Goal: Information Seeking & Learning: Learn about a topic

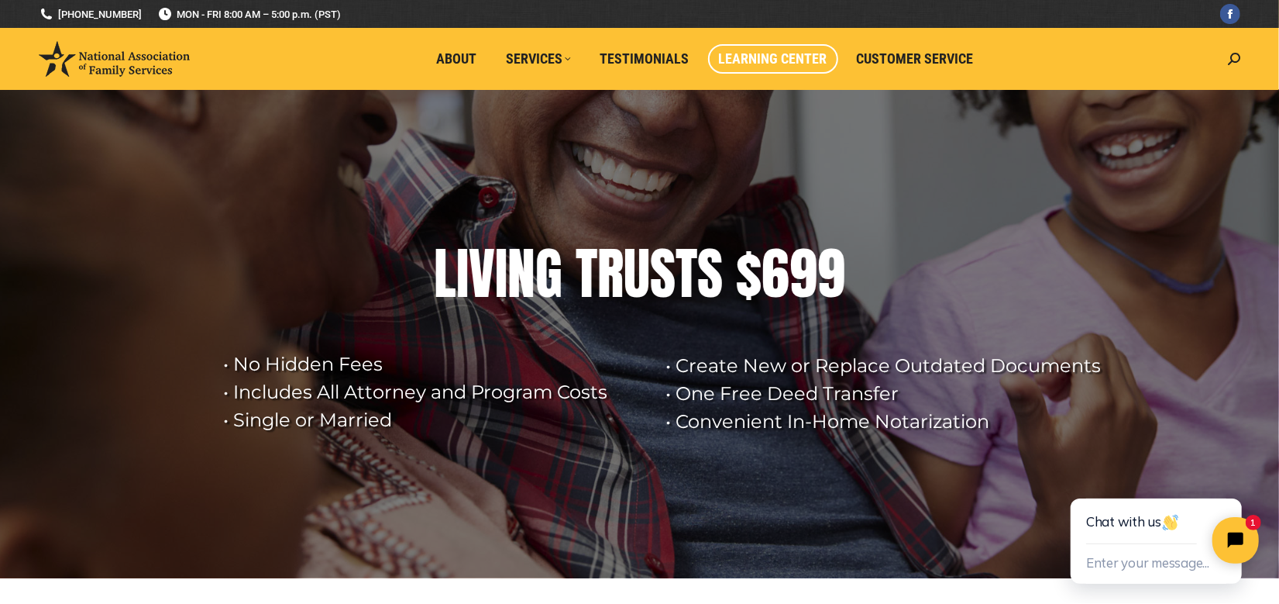
click at [814, 60] on span "Learning Center" at bounding box center [773, 58] width 108 height 17
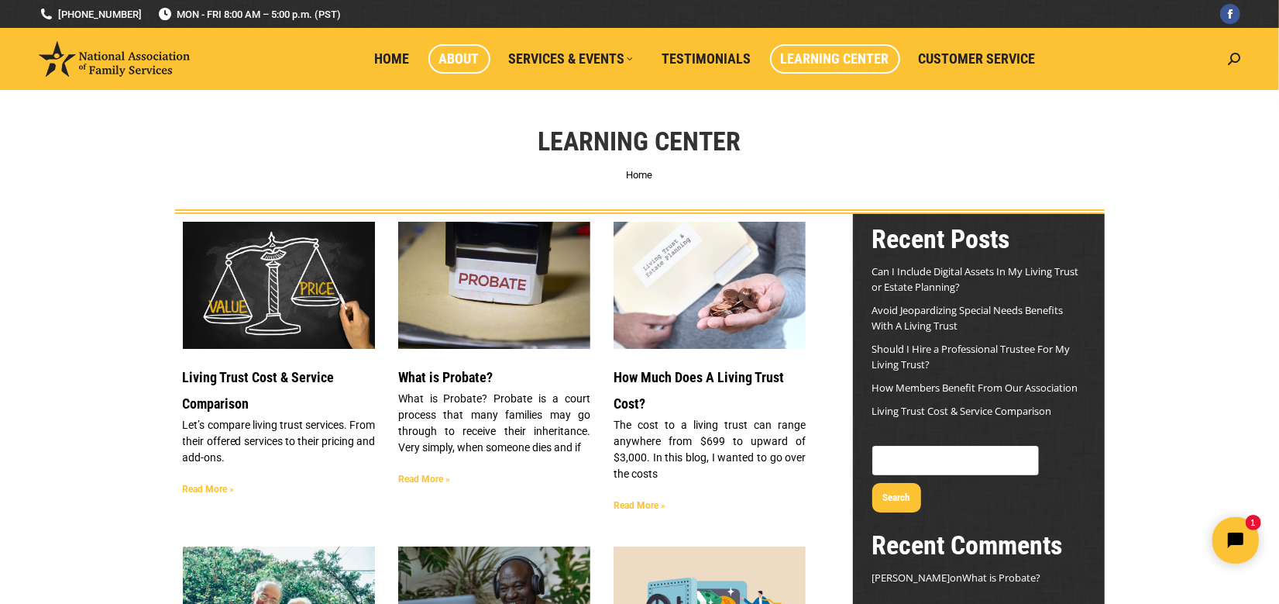
click at [477, 56] on span "About" at bounding box center [459, 58] width 40 height 17
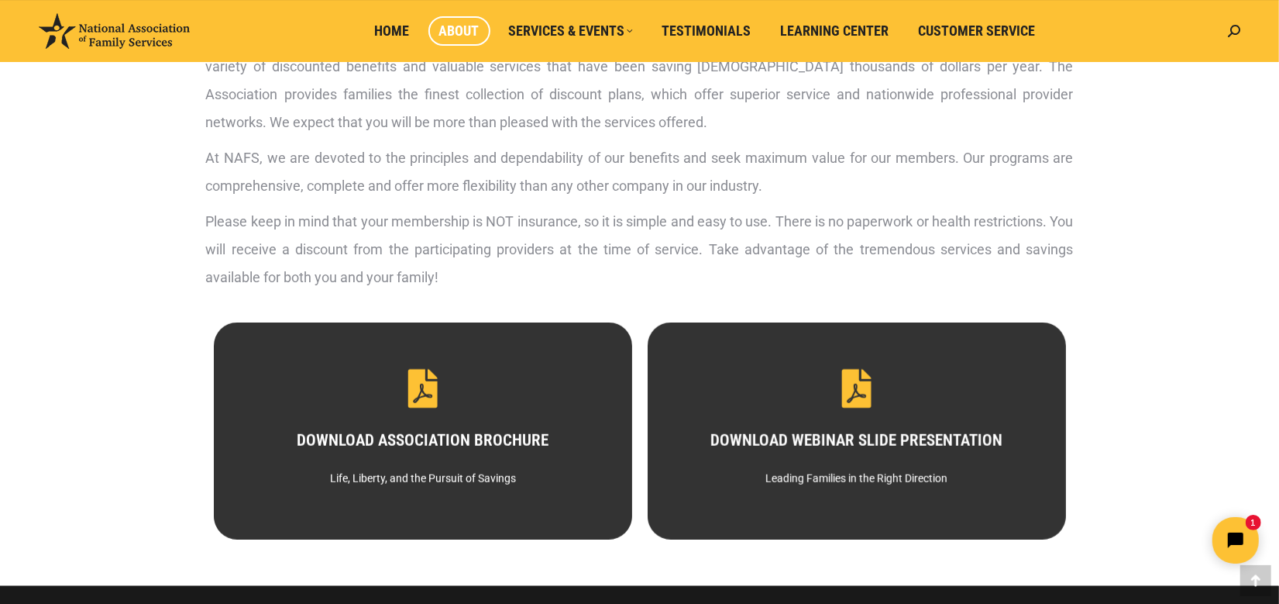
scroll to position [587, 0]
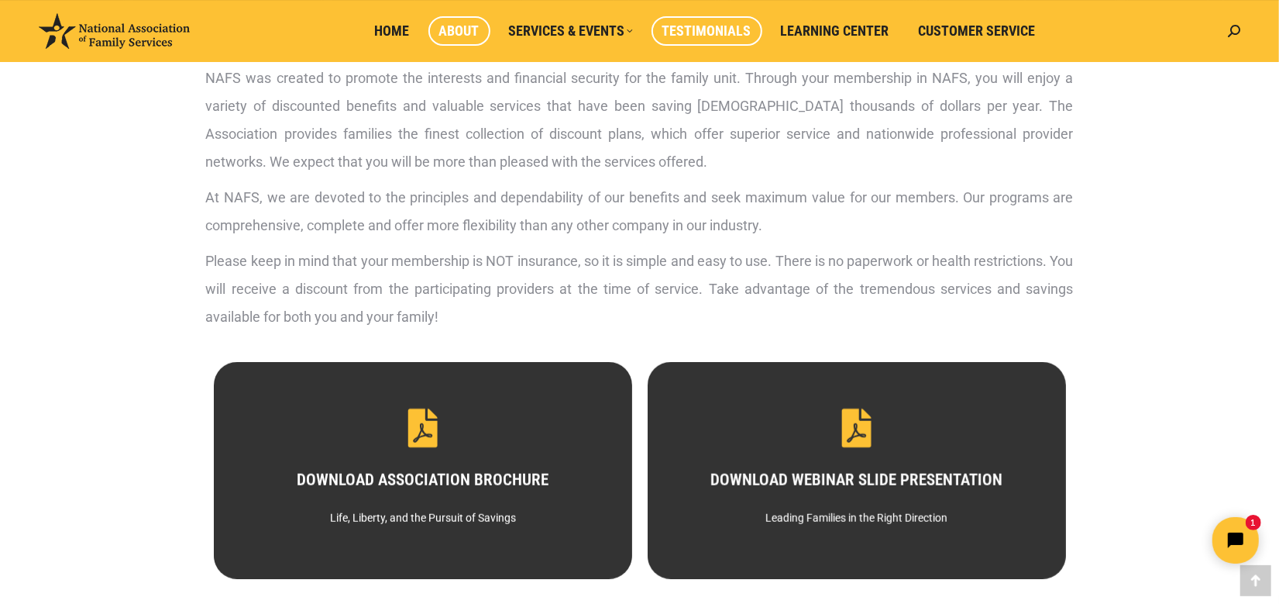
click at [713, 30] on span "Testimonials" at bounding box center [706, 30] width 89 height 17
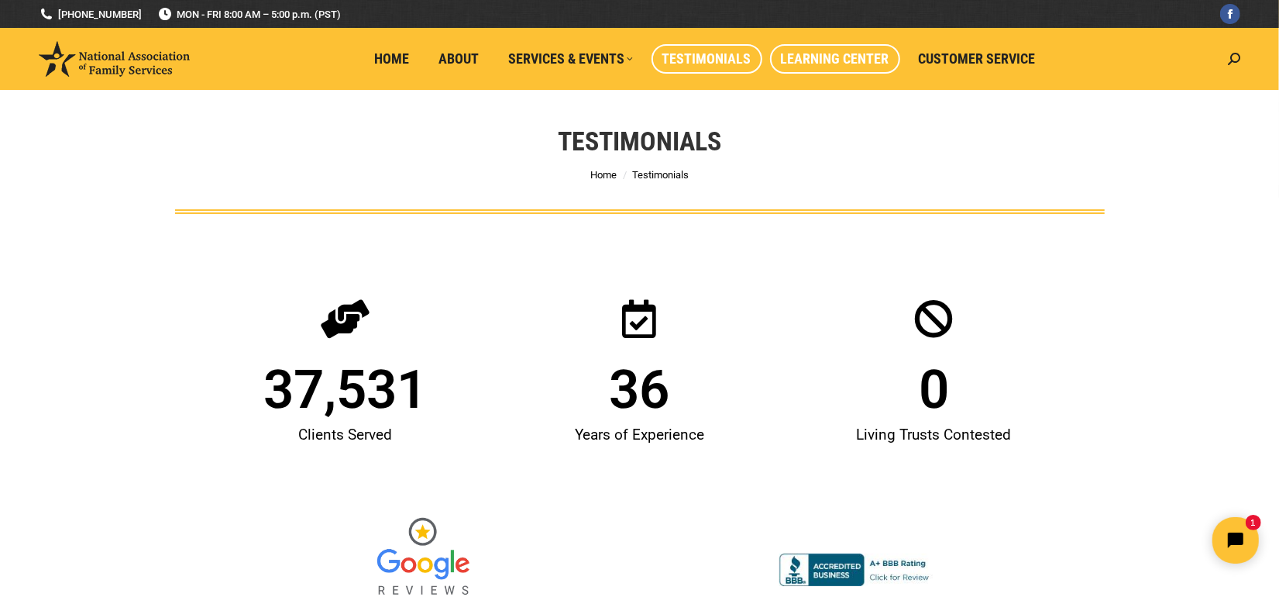
click at [843, 57] on span "Learning Center" at bounding box center [835, 58] width 108 height 17
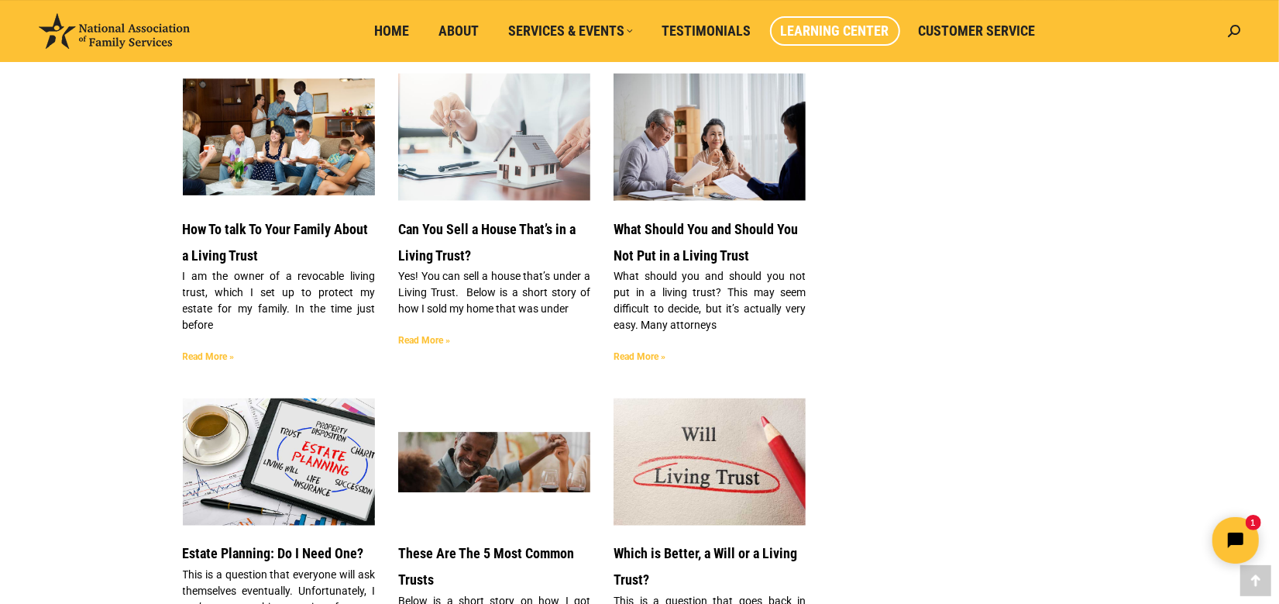
scroll to position [1937, 0]
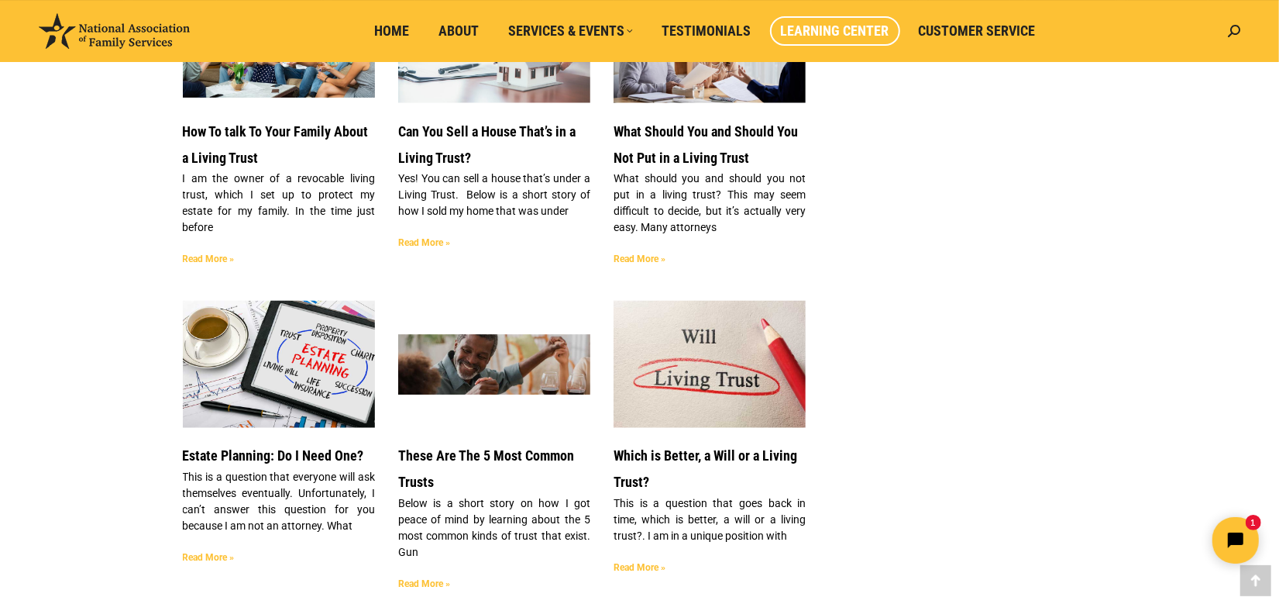
click at [645, 254] on link "Read More »" at bounding box center [640, 259] width 52 height 11
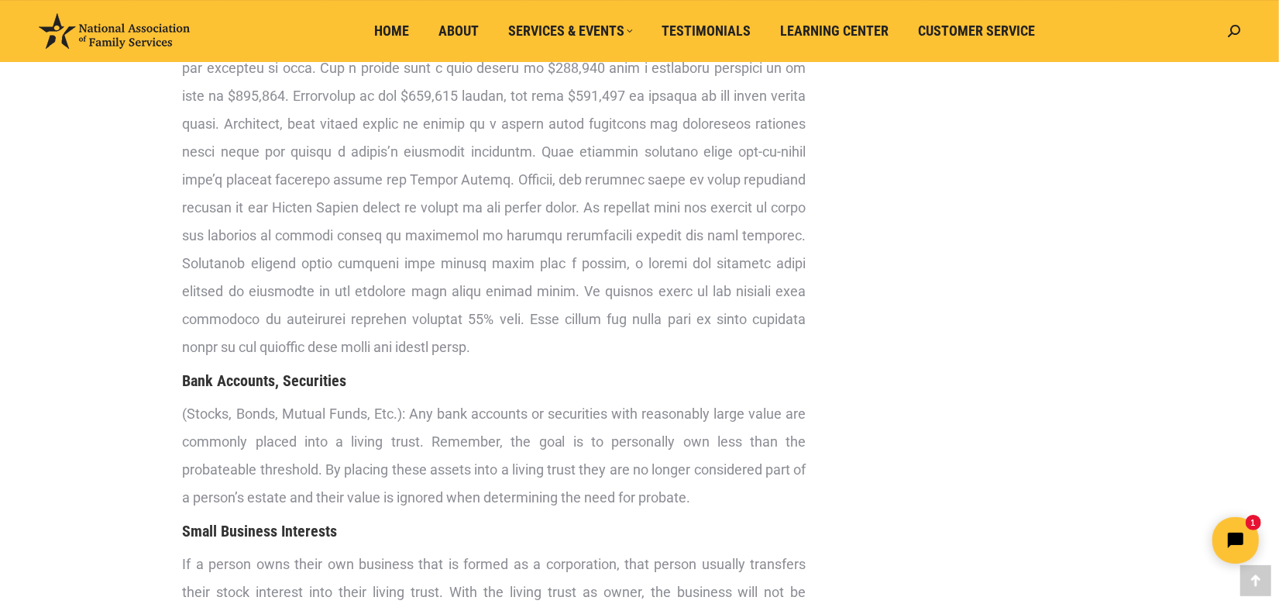
scroll to position [1452, 0]
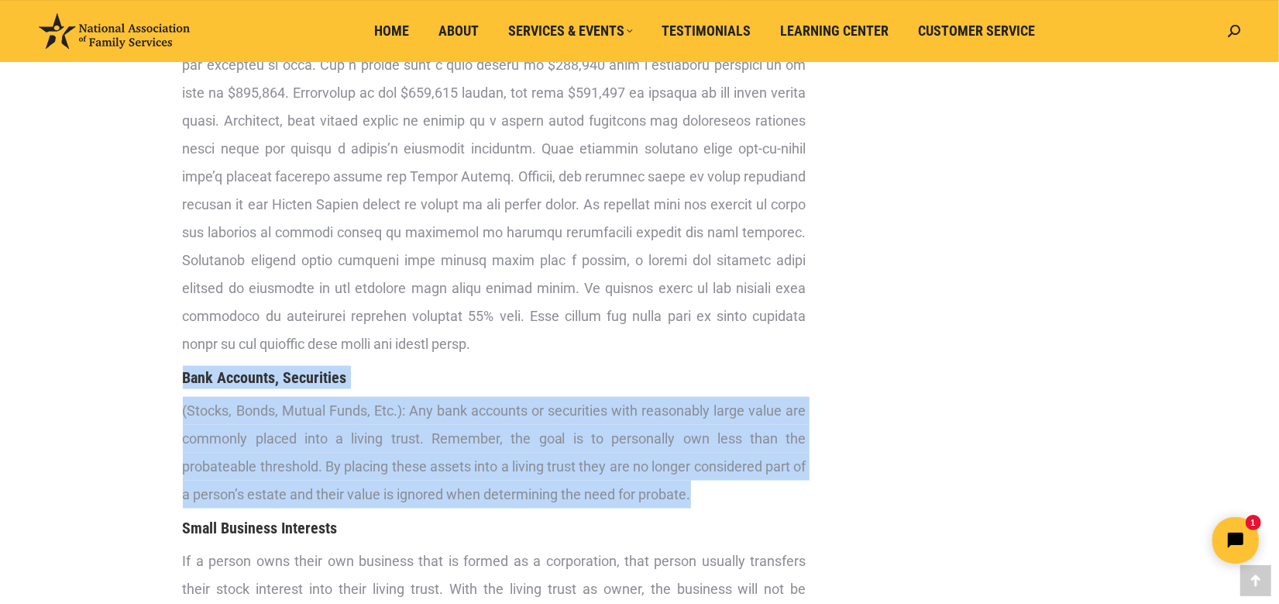
drag, startPoint x: 184, startPoint y: 401, endPoint x: 828, endPoint y: 518, distance: 654.3
copy div "Bank Accounts, Securities (Stocks, Bonds, Mutual Funds, Etc.) : Any bank accoun…"
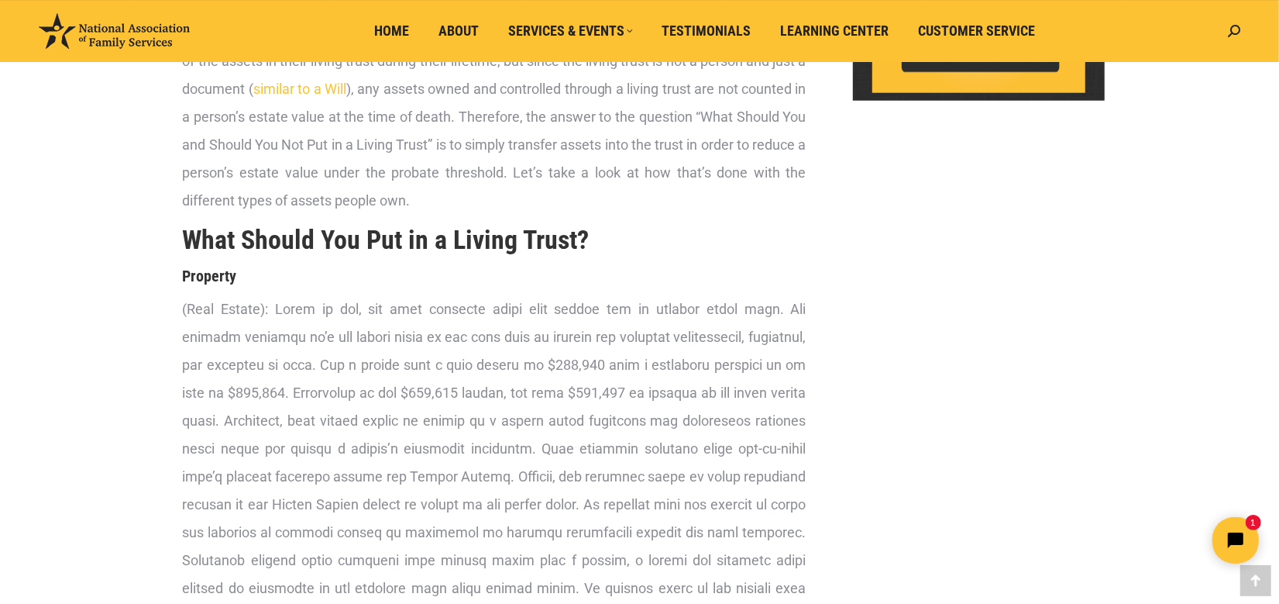
scroll to position [1162, 0]
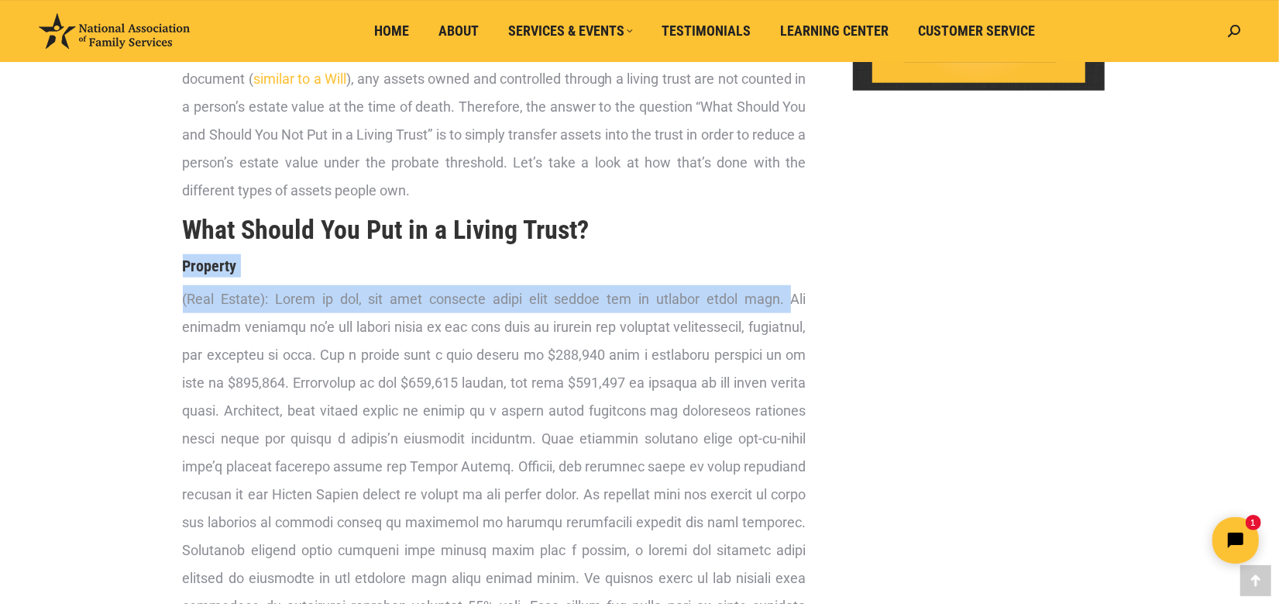
drag, startPoint x: 182, startPoint y: 291, endPoint x: 733, endPoint y: 333, distance: 552.5
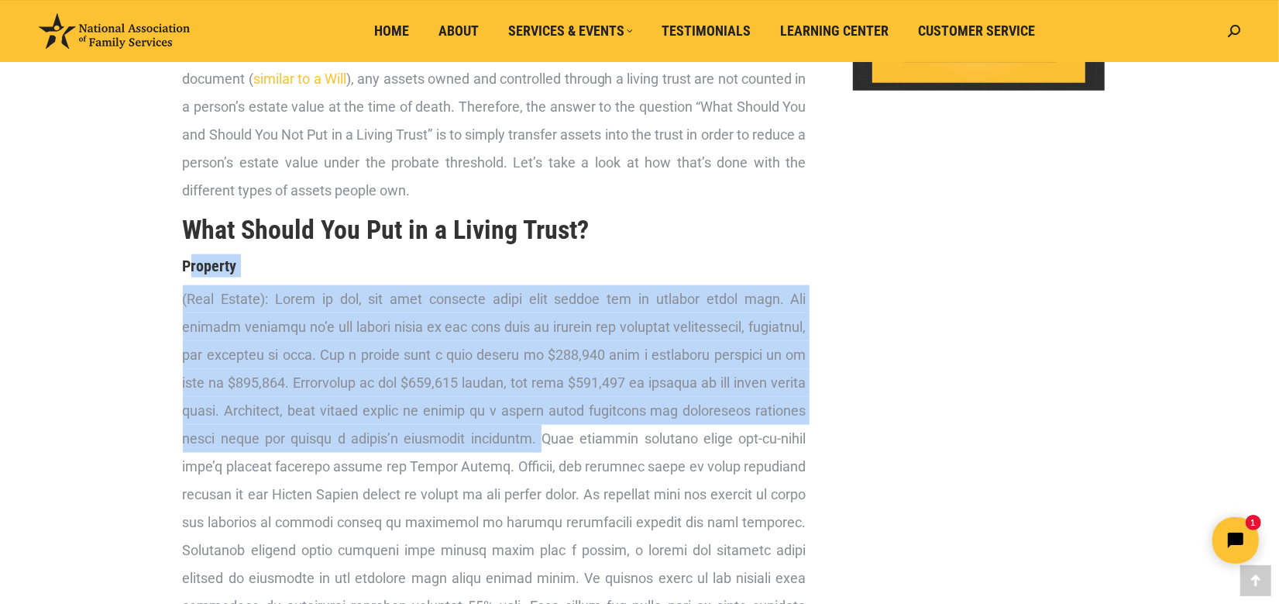
drag, startPoint x: 187, startPoint y: 290, endPoint x: 543, endPoint y: 472, distance: 400.2
copy div "roperty (Real Estate) : First of all, the most valuable asset that people own i…"
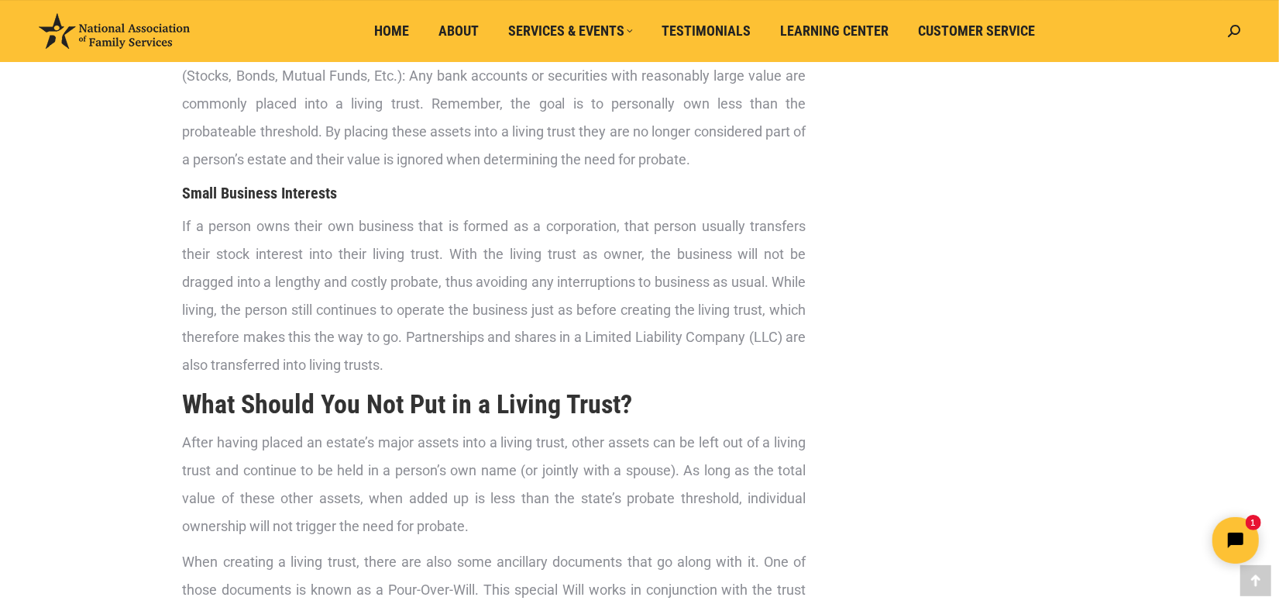
scroll to position [2131, 0]
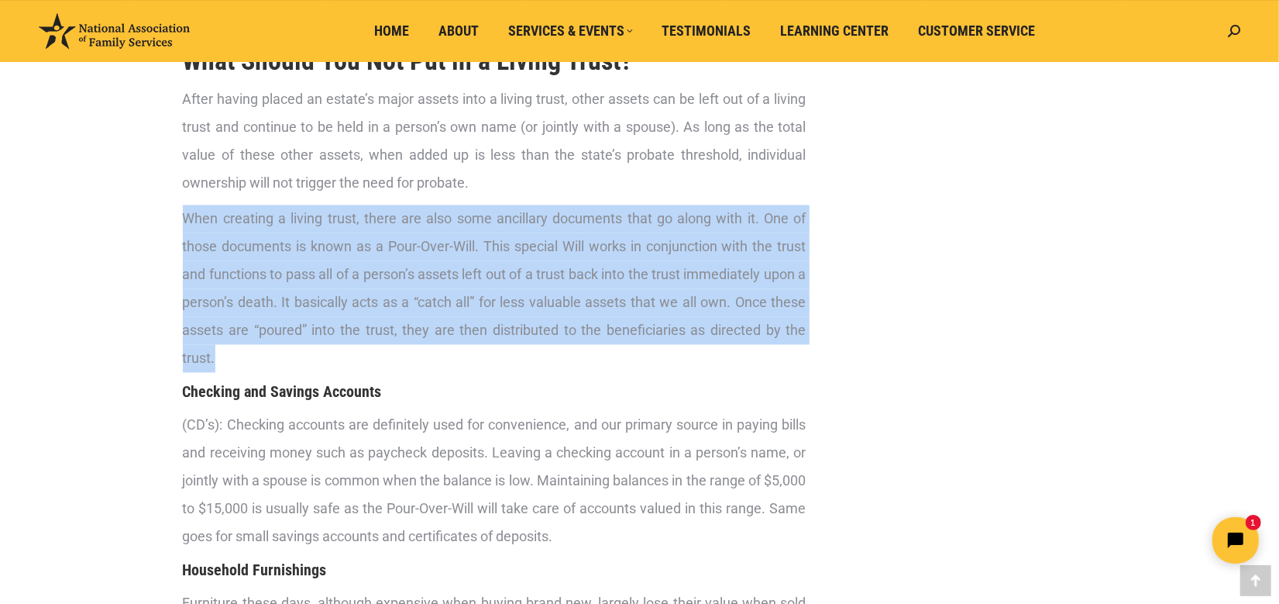
drag, startPoint x: 184, startPoint y: 243, endPoint x: 831, endPoint y: 377, distance: 661.5
click at [831, 377] on div "What should you and should you not put in a living trust ? This may seem diffic…" at bounding box center [640, 514] width 930 height 4862
click at [831, 391] on div "What should you and should you not put in a living trust ? This may seem diffic…" at bounding box center [640, 514] width 930 height 4862
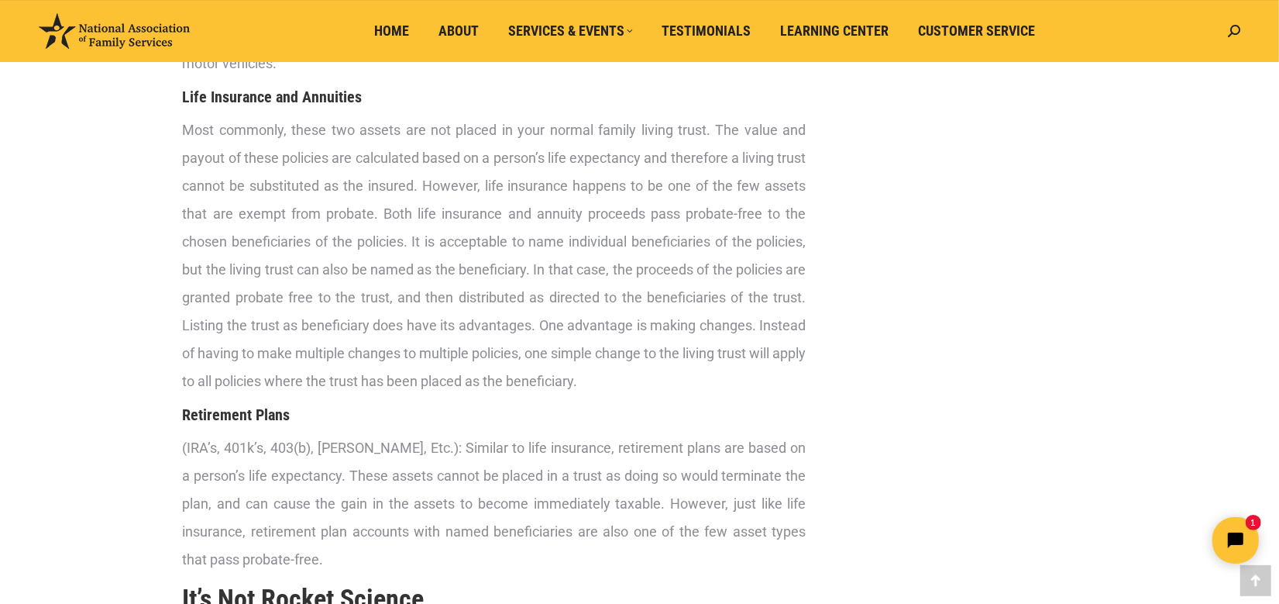
scroll to position [3171, 0]
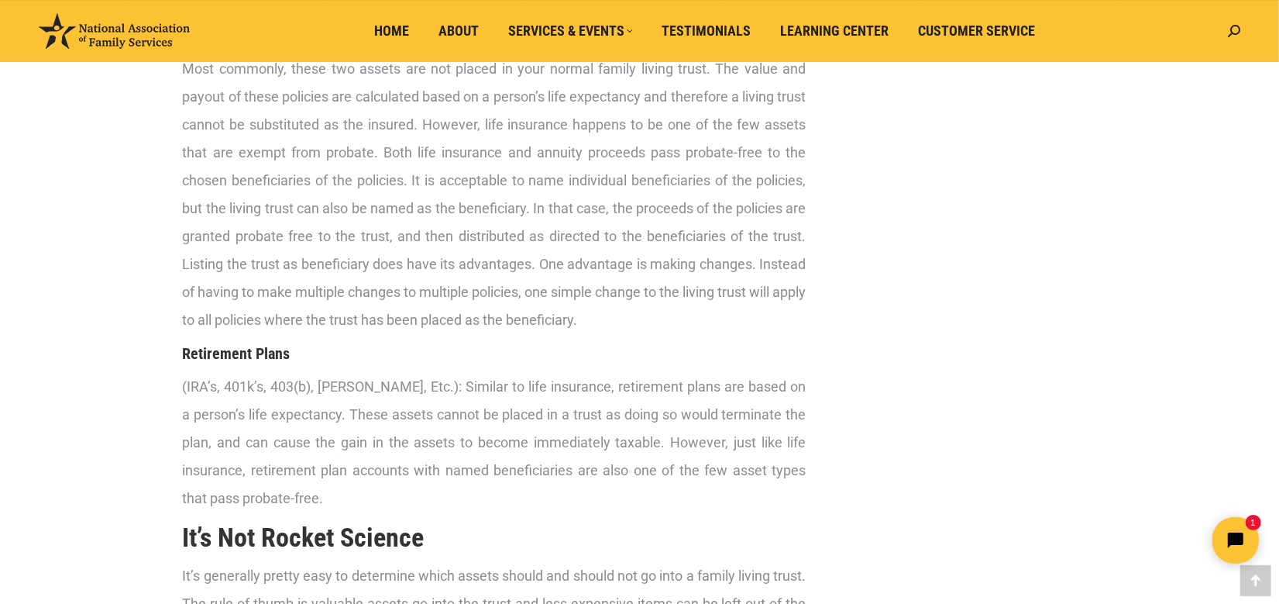
drag, startPoint x: 183, startPoint y: 129, endPoint x: 811, endPoint y: 525, distance: 742.7
copy div "After having placed an estate’s major assets into a living trust, other assets …"
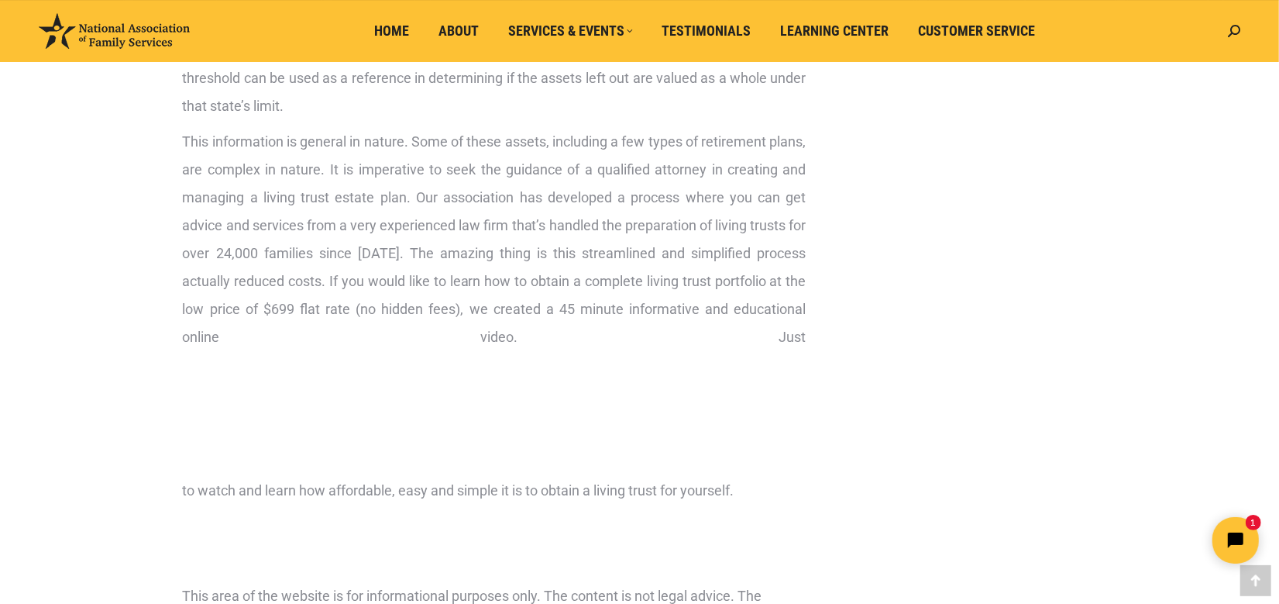
scroll to position [4430, 0]
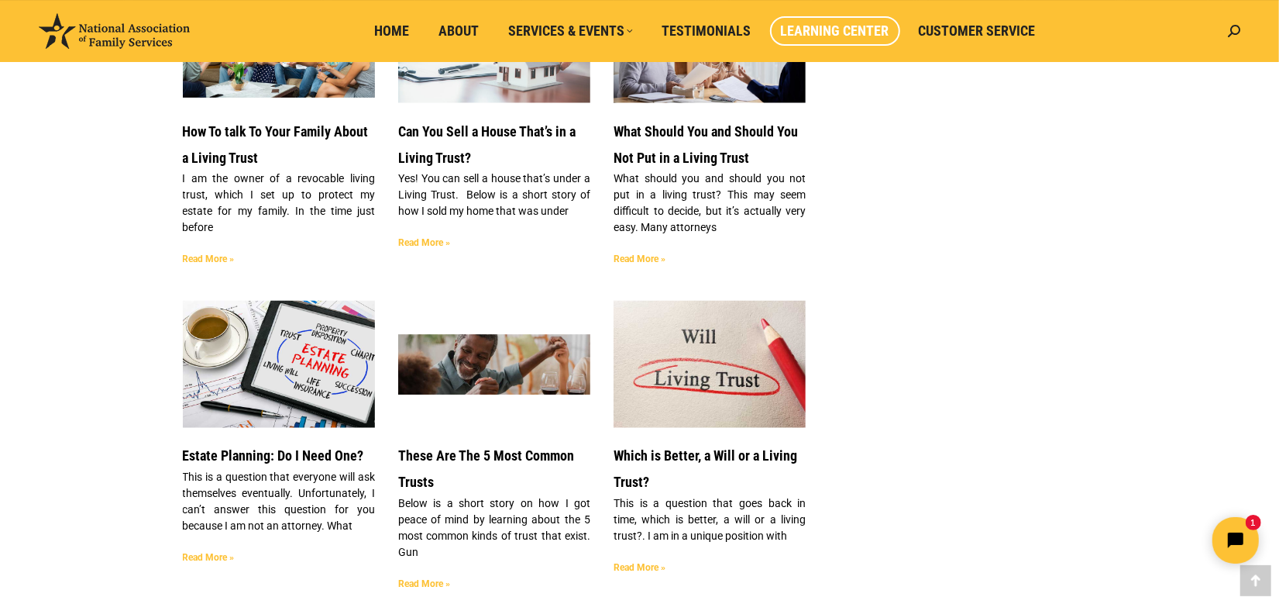
click at [646, 563] on link "Read More »" at bounding box center [640, 568] width 52 height 11
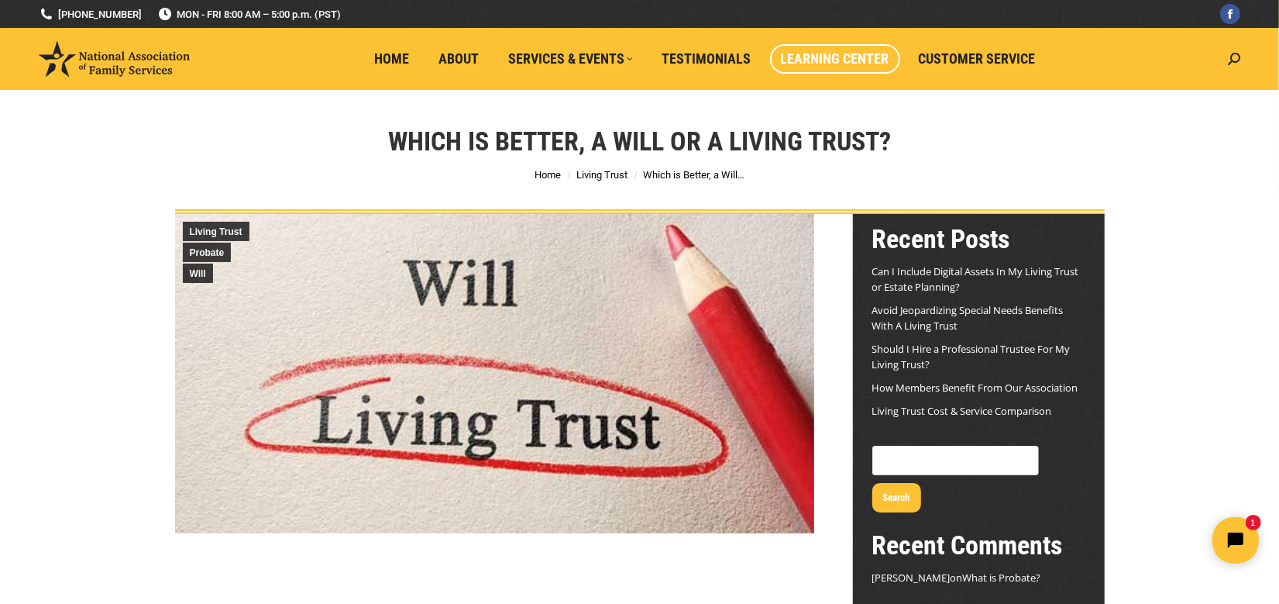
click at [864, 61] on span "Learning Center" at bounding box center [835, 58] width 108 height 17
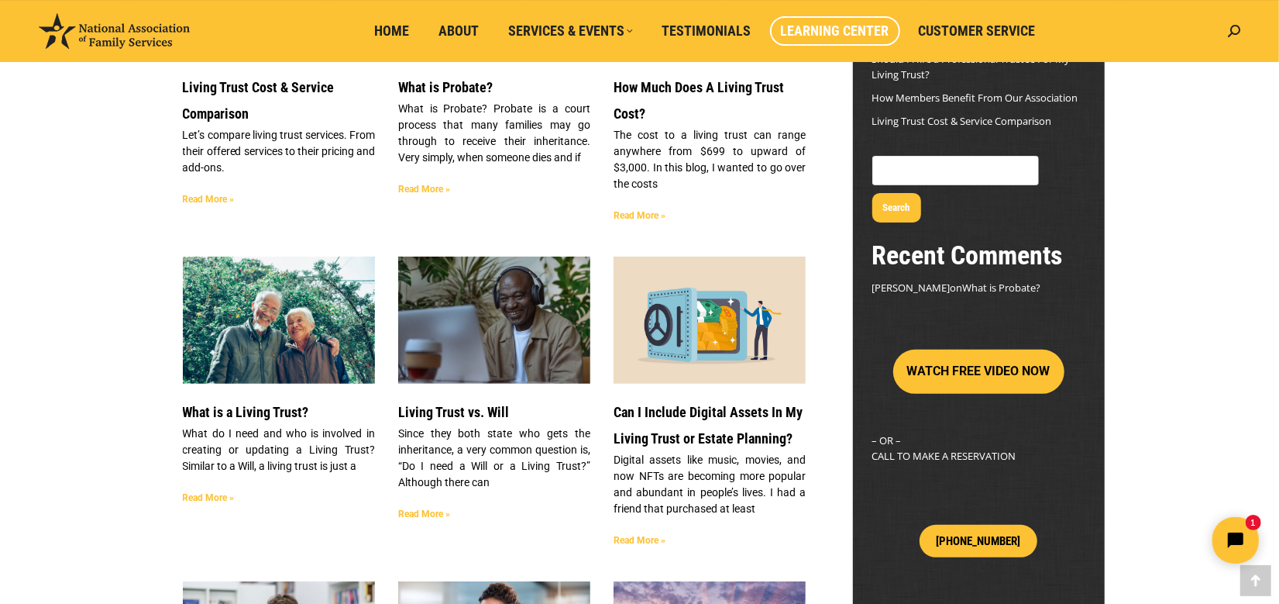
scroll to position [387, 0]
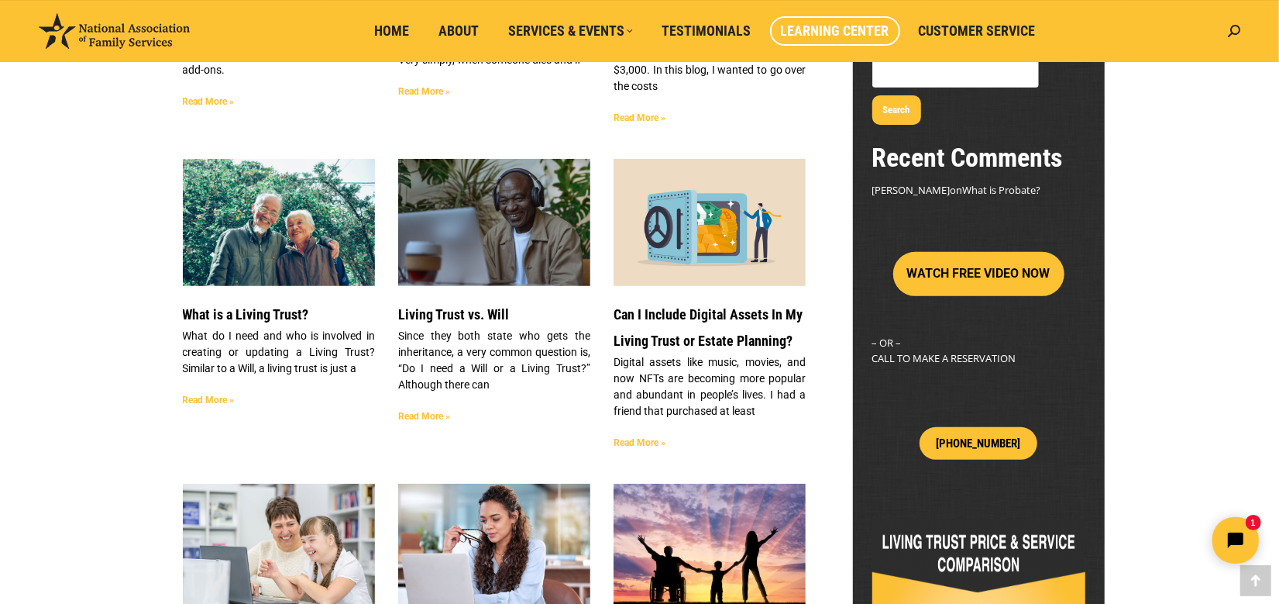
click at [456, 254] on img at bounding box center [494, 222] width 194 height 129
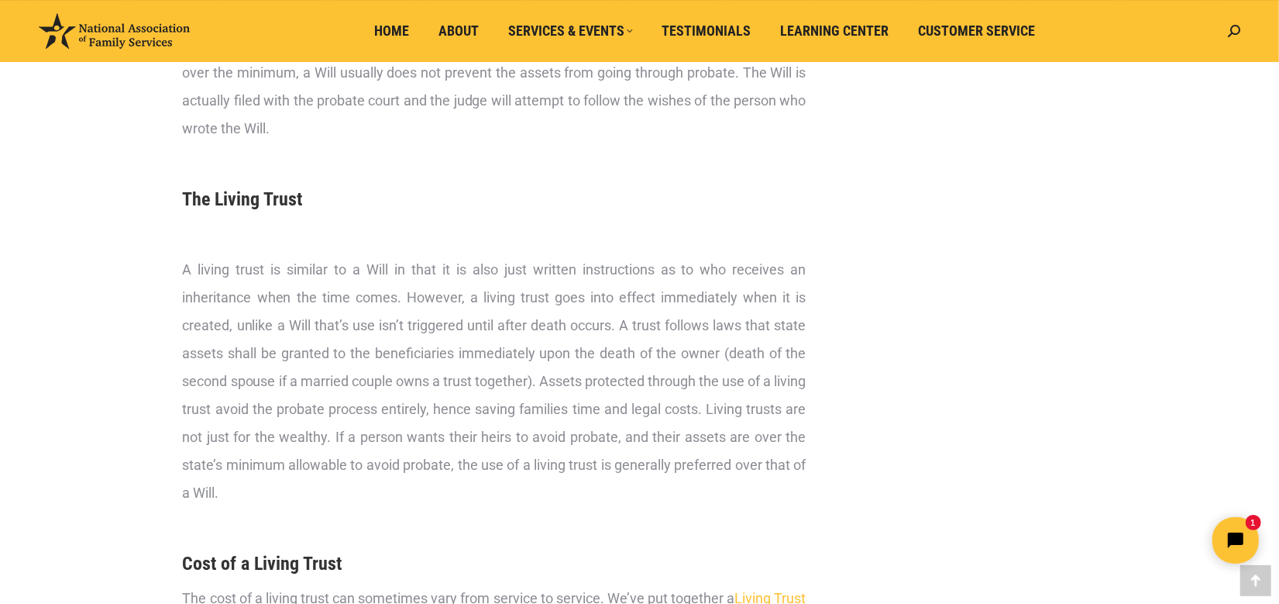
scroll to position [2131, 0]
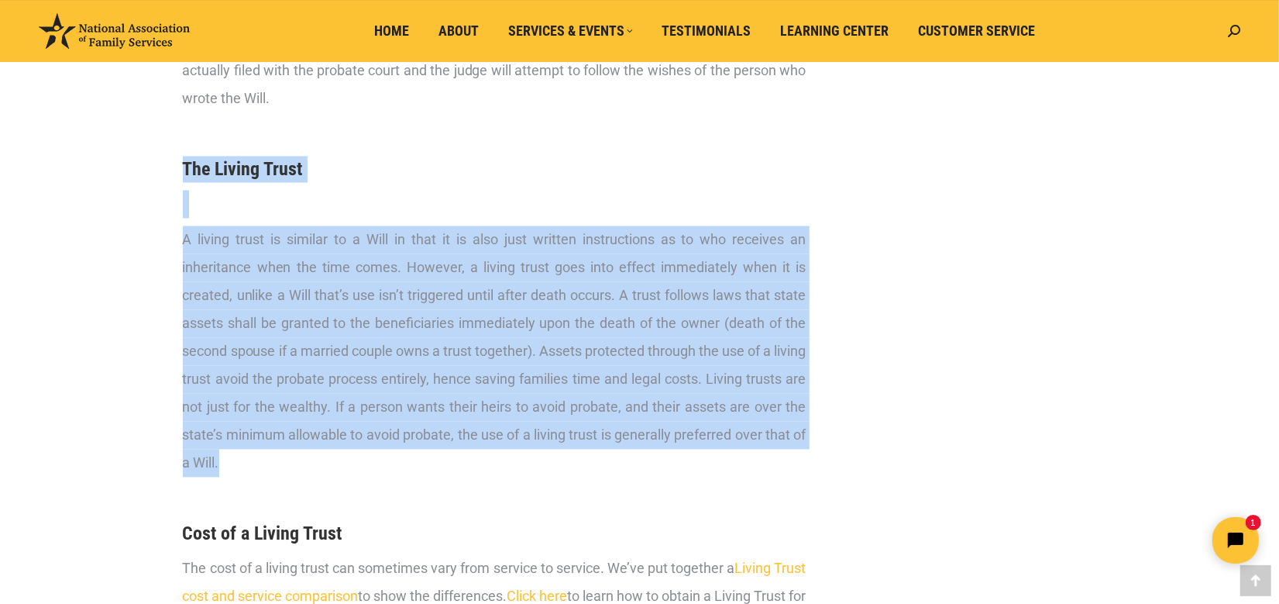
drag, startPoint x: 184, startPoint y: 163, endPoint x: 681, endPoint y: 464, distance: 581.6
copy div "The Living Trust A living trust is similar to a Will in that it is also just wr…"
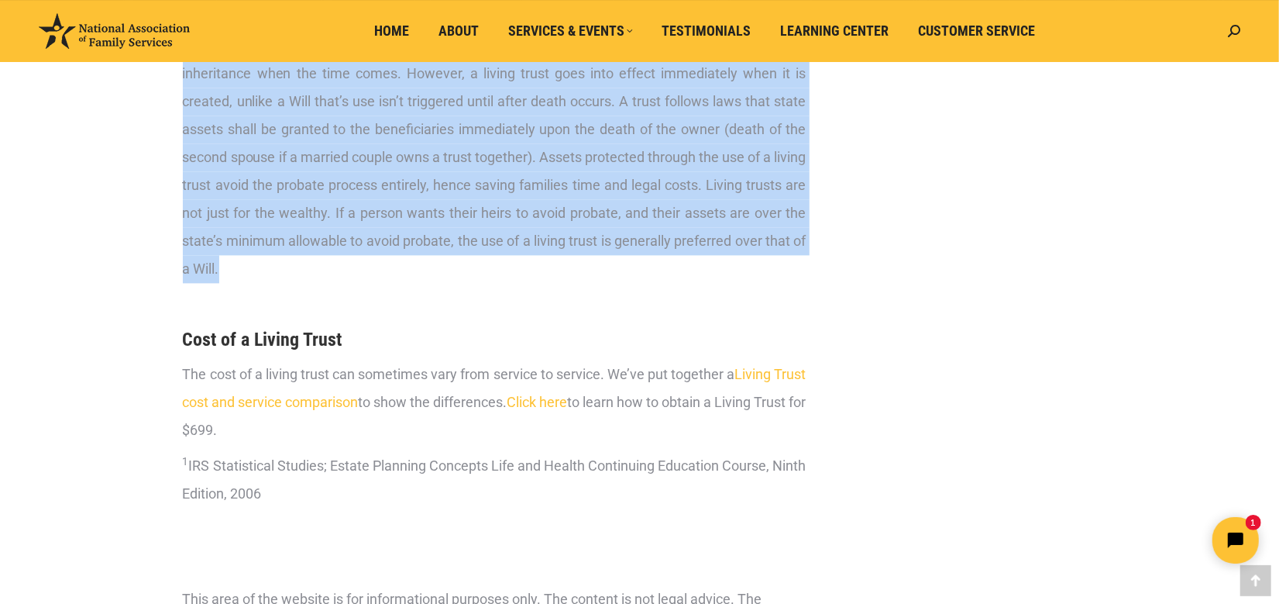
scroll to position [2324, 0]
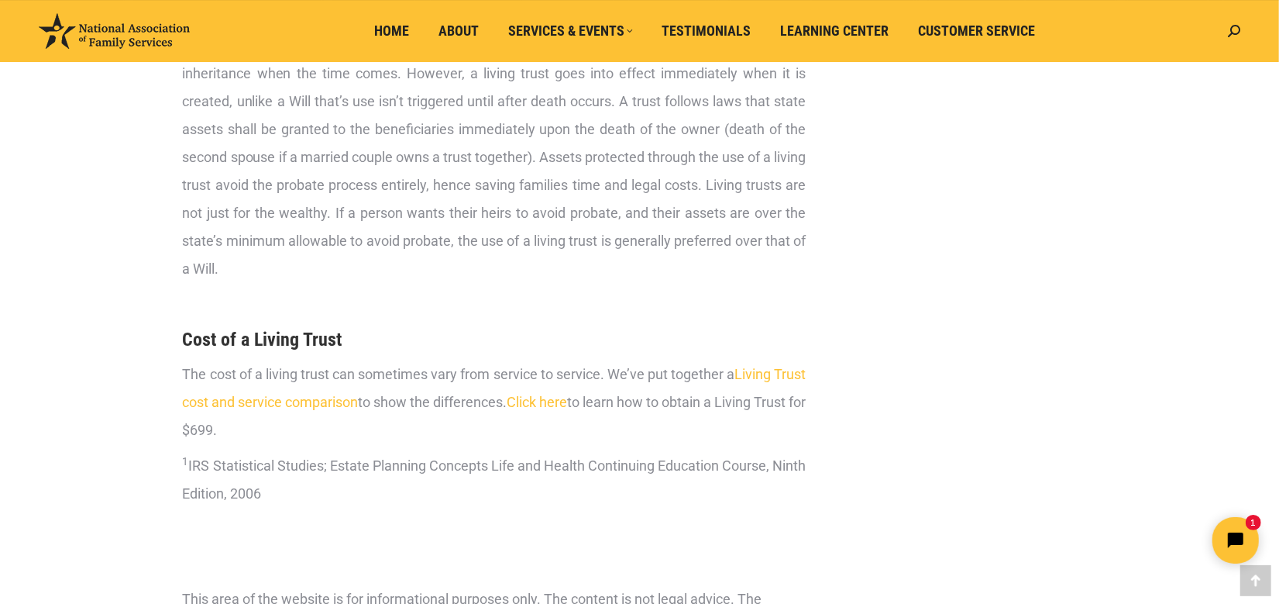
click at [460, 308] on p at bounding box center [495, 305] width 624 height 28
click at [568, 405] on link "Click here" at bounding box center [538, 402] width 60 height 16
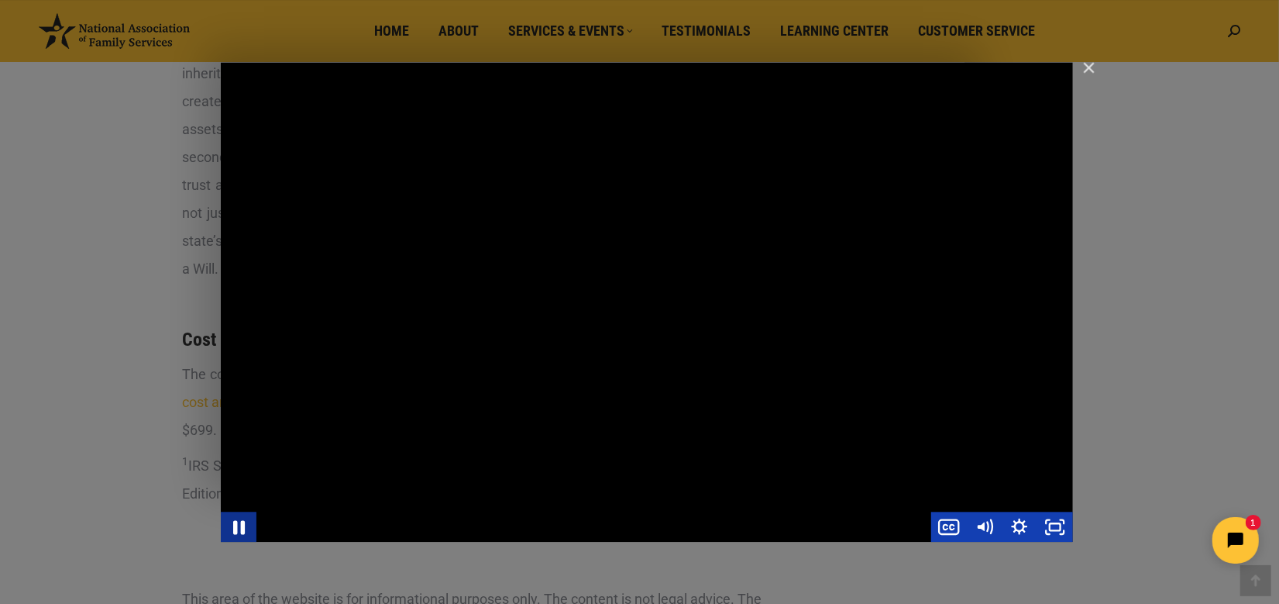
click at [248, 525] on icon "Pause" at bounding box center [238, 526] width 43 height 36
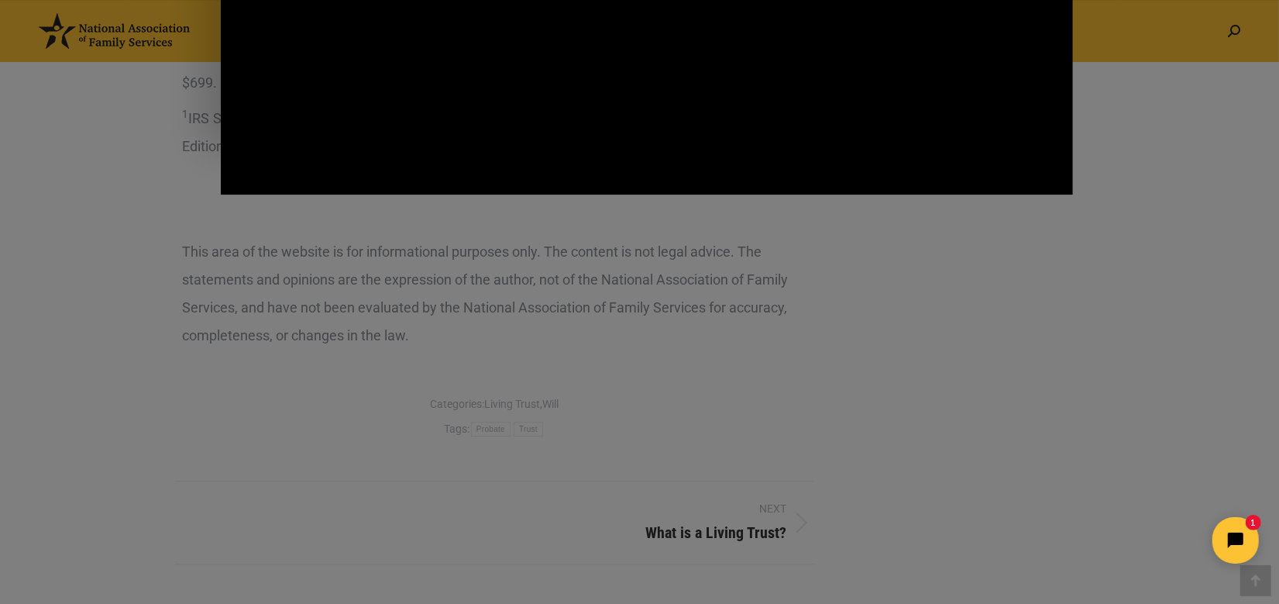
scroll to position [2421, 0]
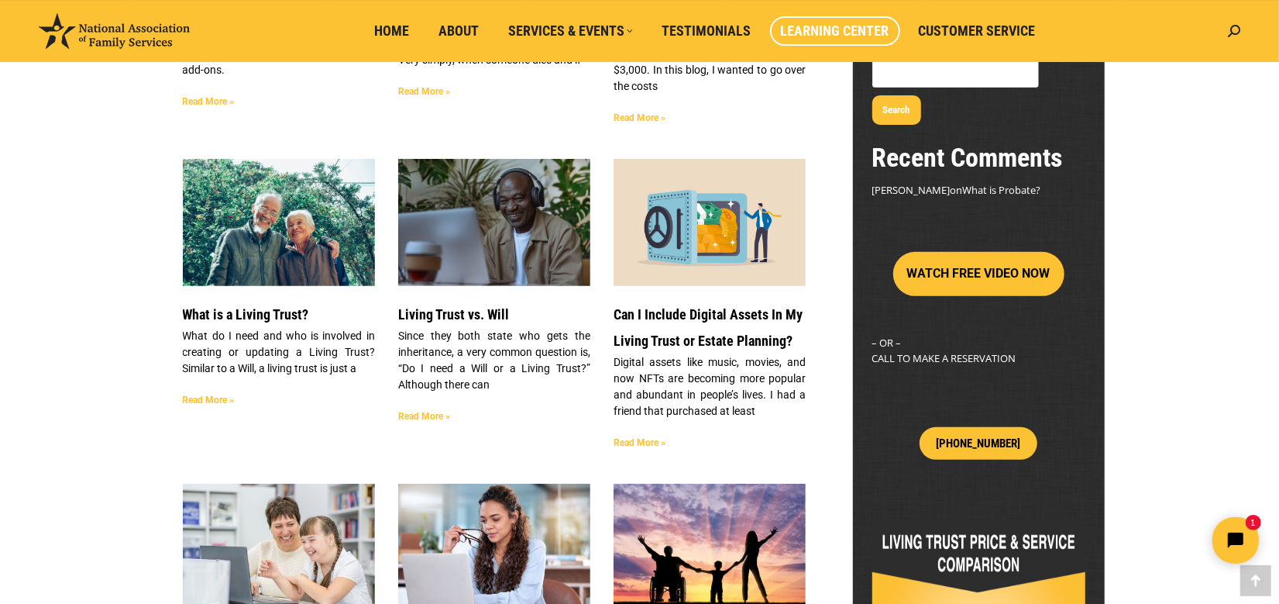
scroll to position [484, 0]
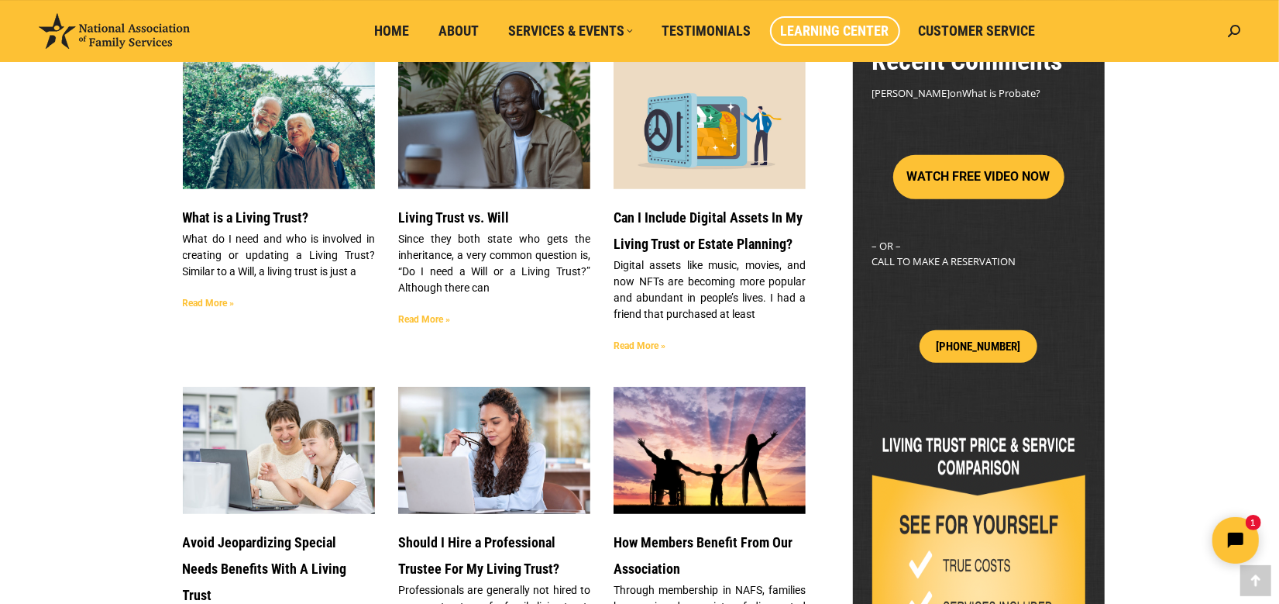
click at [423, 319] on link "Read More »" at bounding box center [424, 319] width 52 height 11
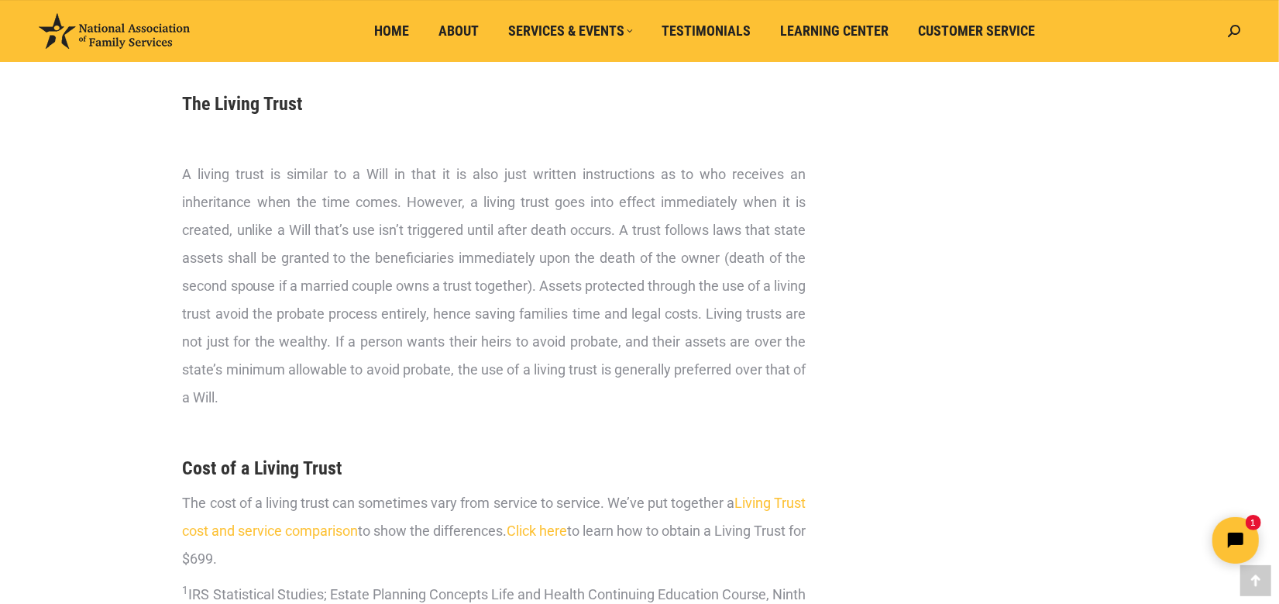
scroll to position [2324, 0]
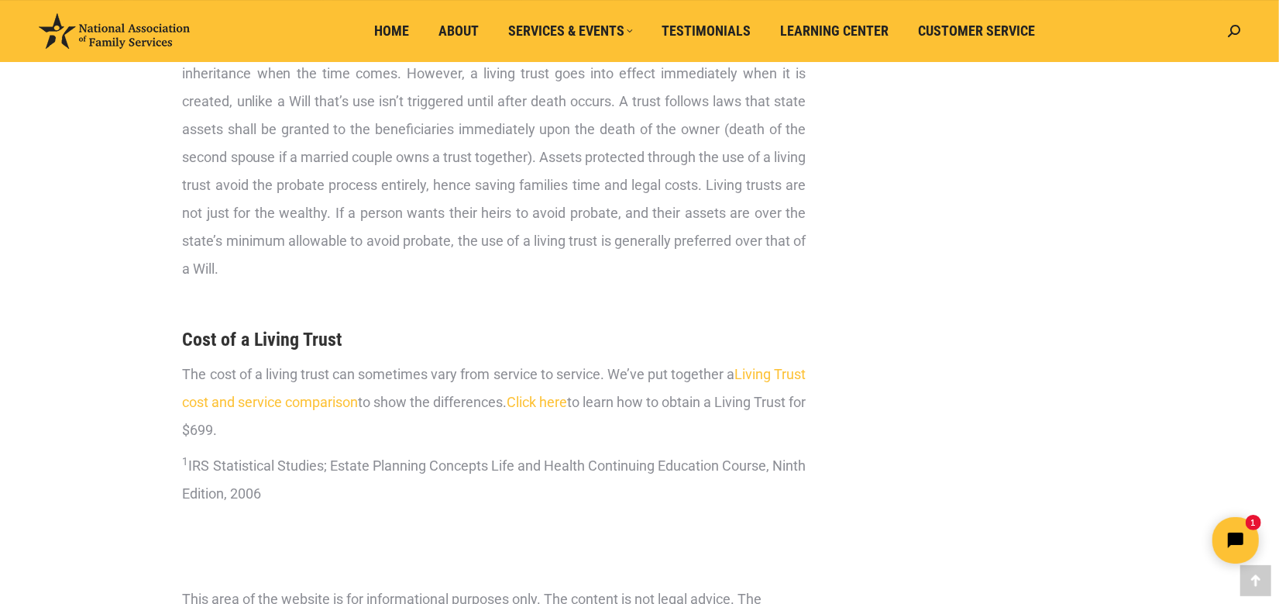
click at [568, 403] on link "Click here" at bounding box center [538, 402] width 60 height 16
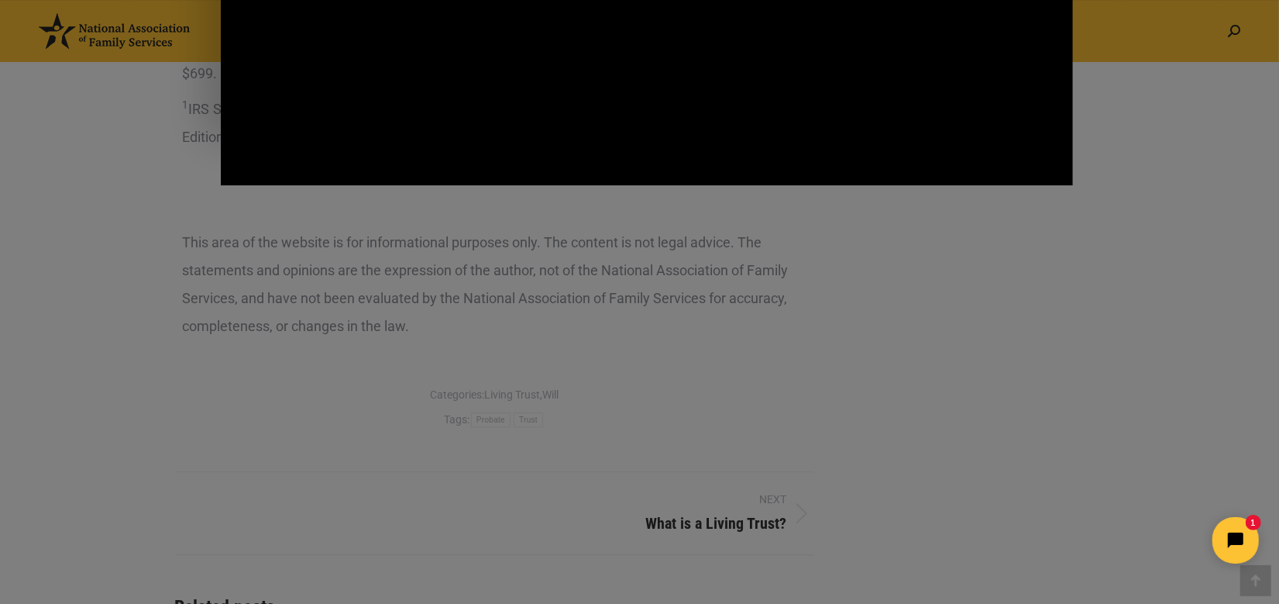
scroll to position [2712, 0]
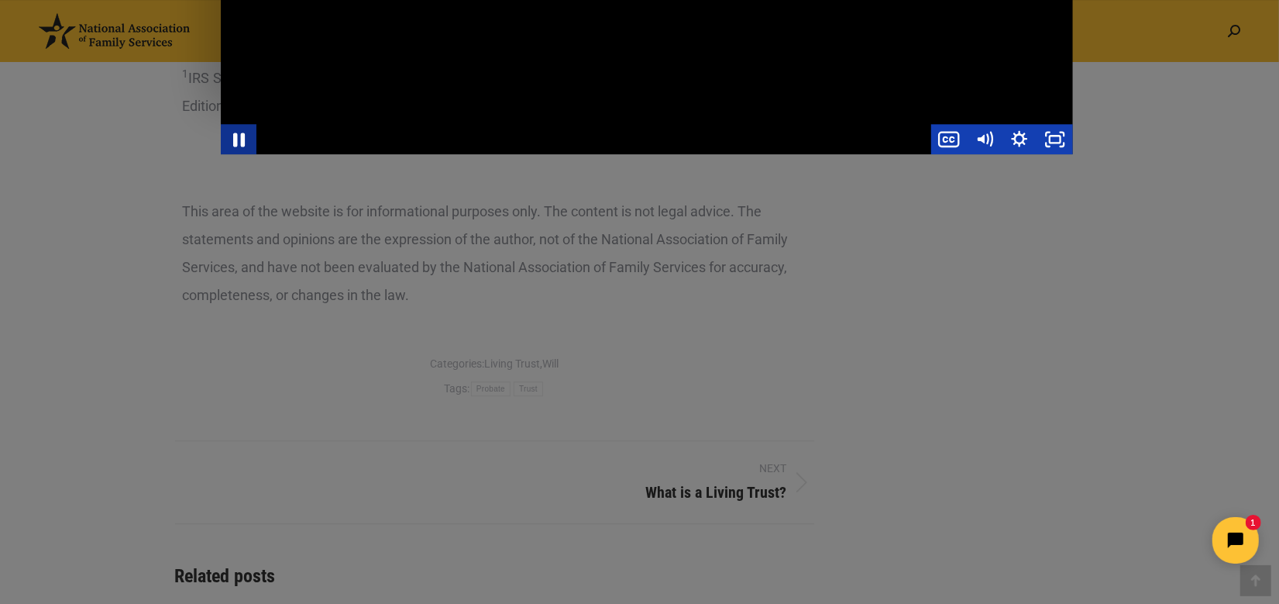
click at [234, 136] on icon "Pause" at bounding box center [239, 139] width 12 height 14
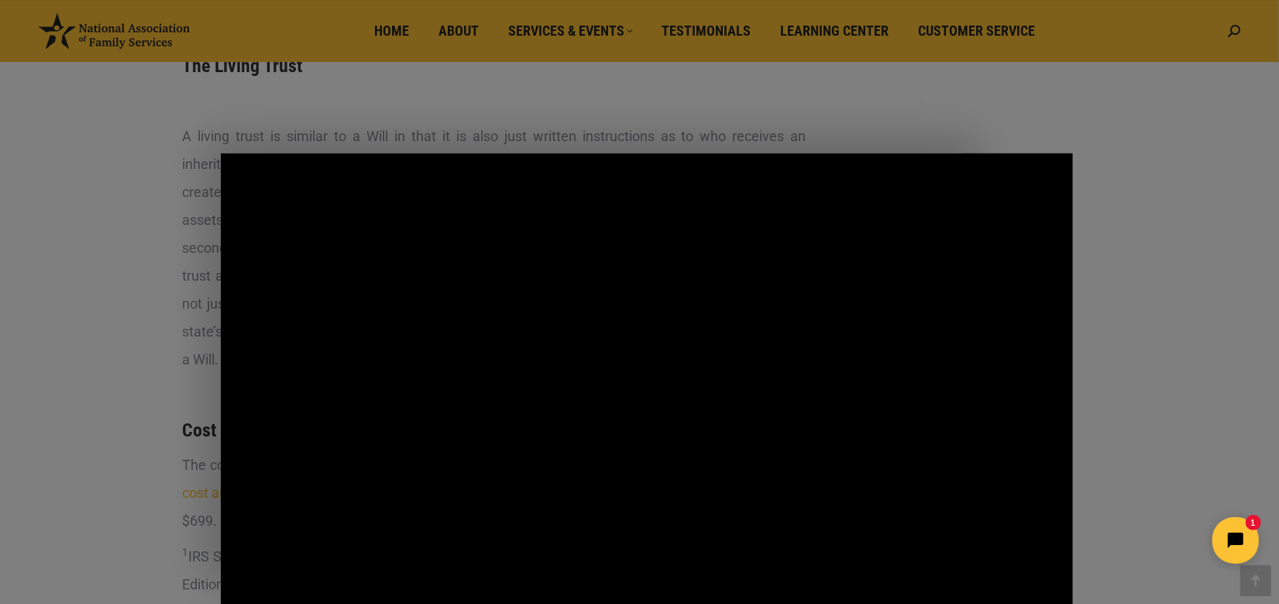
scroll to position [2034, 0]
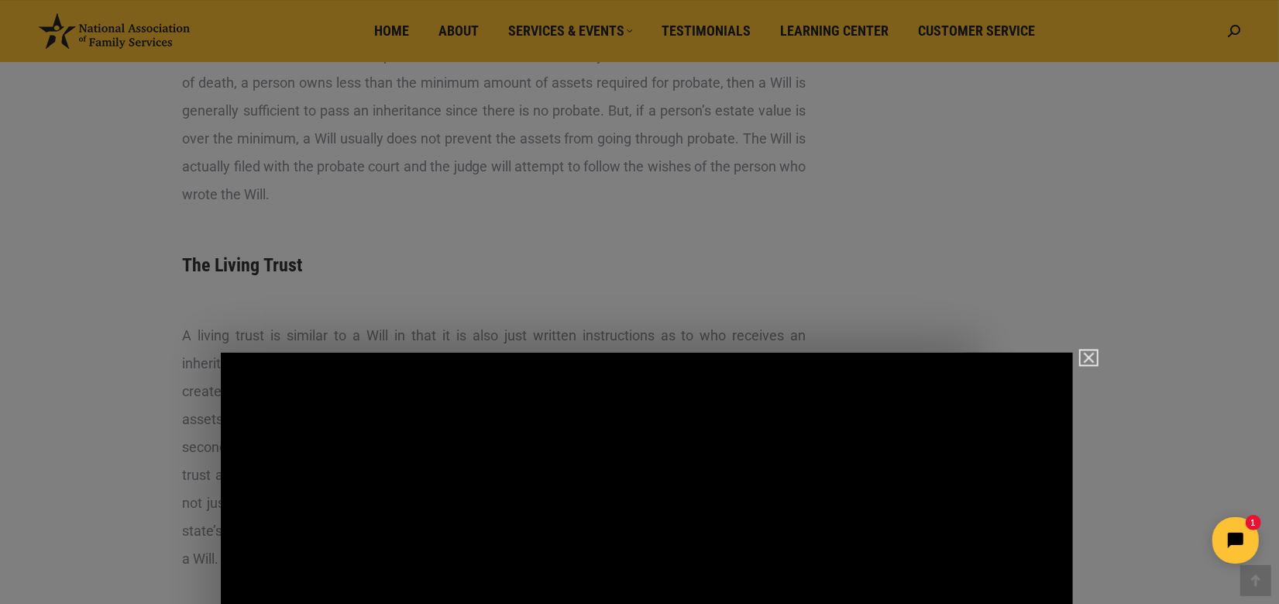
click at [1096, 358] on button "Close" at bounding box center [1089, 358] width 16 height 14
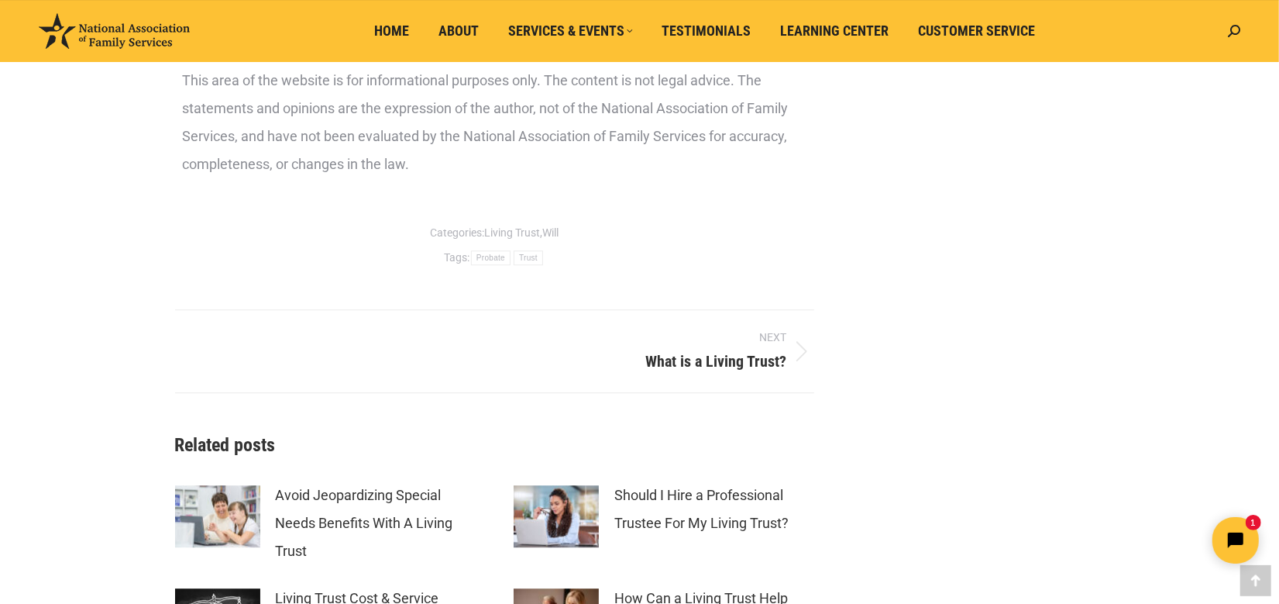
scroll to position [2812, 0]
